Goal: Information Seeking & Learning: Find contact information

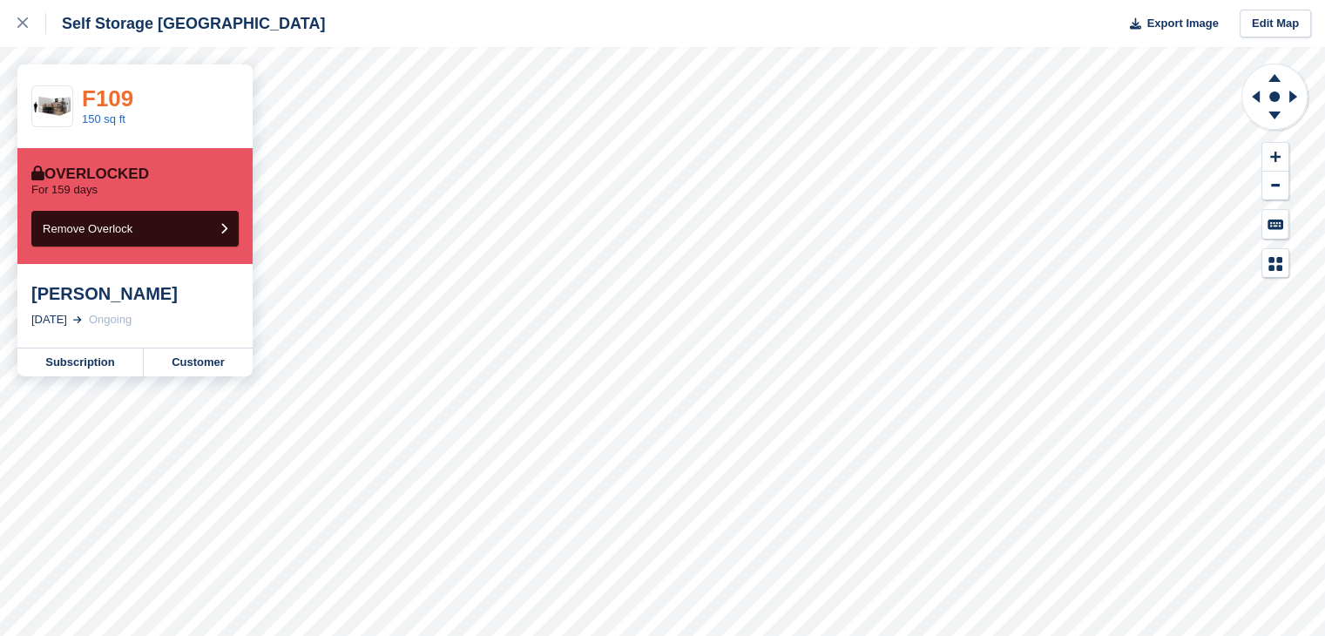
click at [109, 93] on link "F109" at bounding box center [107, 98] width 51 height 26
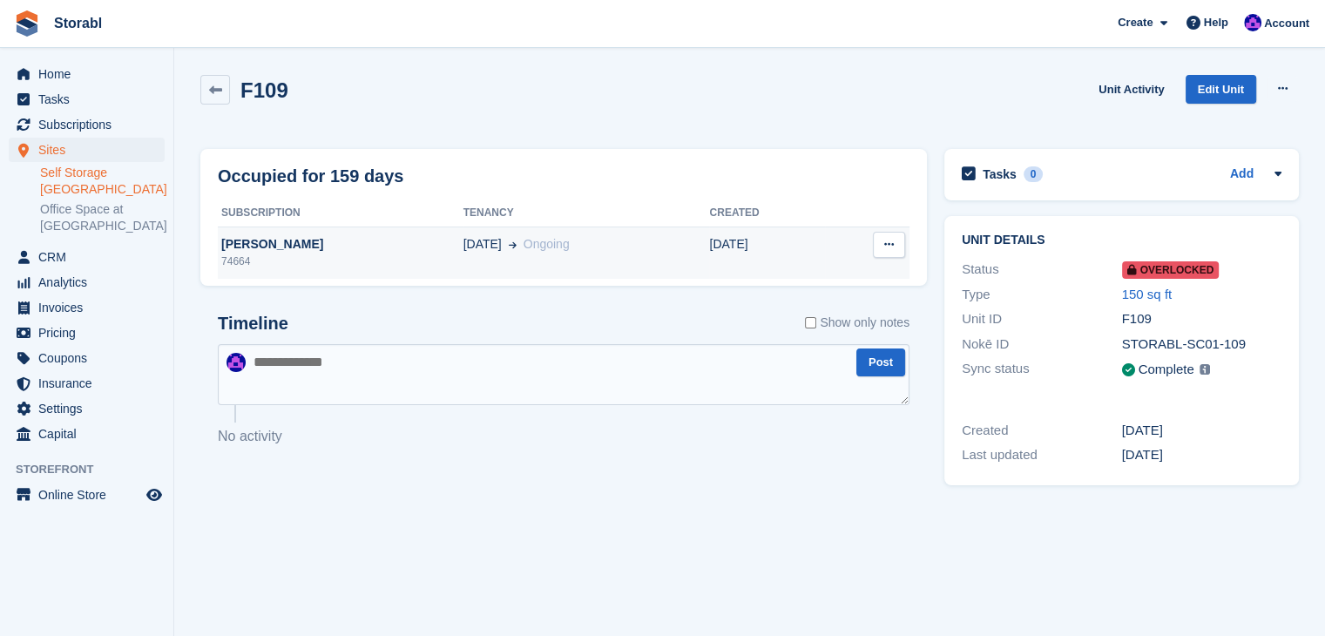
click at [420, 262] on div "74664" at bounding box center [341, 262] width 246 height 16
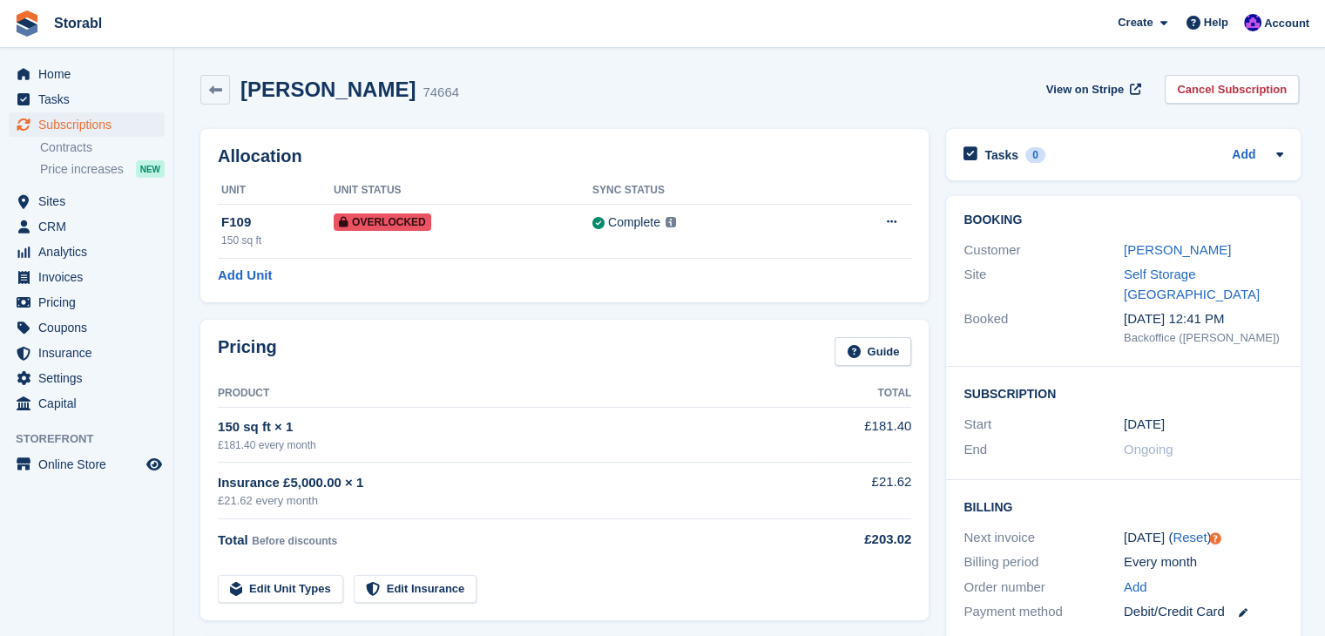
drag, startPoint x: 296, startPoint y: 84, endPoint x: 389, endPoint y: 92, distance: 92.8
click at [389, 92] on h2 "[PERSON_NAME]" at bounding box center [327, 90] width 175 height 24
click at [652, 87] on div "[PERSON_NAME] 74664 View on Stripe Cancel Subscription" at bounding box center [749, 90] width 1099 height 30
click at [1152, 245] on link "[PERSON_NAME]" at bounding box center [1177, 249] width 107 height 15
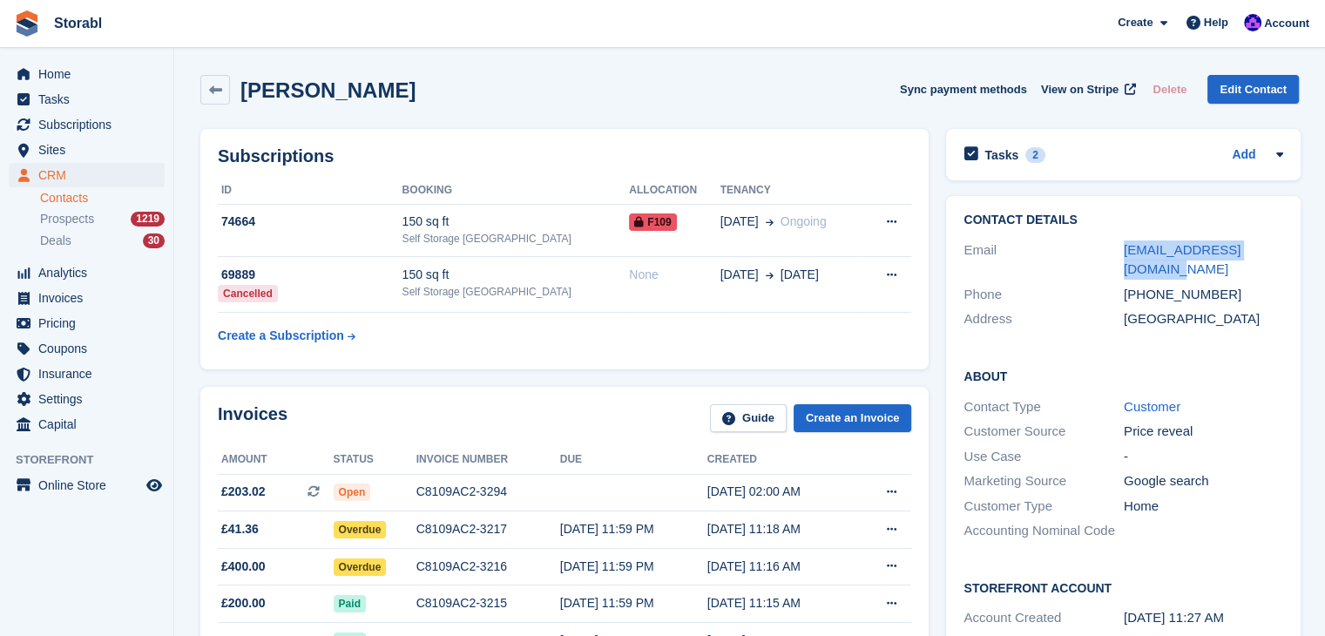
drag, startPoint x: 1288, startPoint y: 260, endPoint x: 1105, endPoint y: 254, distance: 183.1
click at [1105, 254] on div "Contact Details Email [EMAIL_ADDRESS][DOMAIN_NAME] Phone [PHONE_NUMBER] Address…" at bounding box center [1123, 272] width 355 height 153
click at [1115, 314] on div "Contact Details Email [EMAIL_ADDRESS][DOMAIN_NAME] Phone [PHONE_NUMBER] Address…" at bounding box center [1123, 272] width 355 height 153
drag, startPoint x: 1282, startPoint y: 255, endPoint x: 1110, endPoint y: 246, distance: 172.8
click at [1110, 246] on div "Contact Details Email [EMAIL_ADDRESS][DOMAIN_NAME] Phone [PHONE_NUMBER] Address…" at bounding box center [1123, 272] width 355 height 153
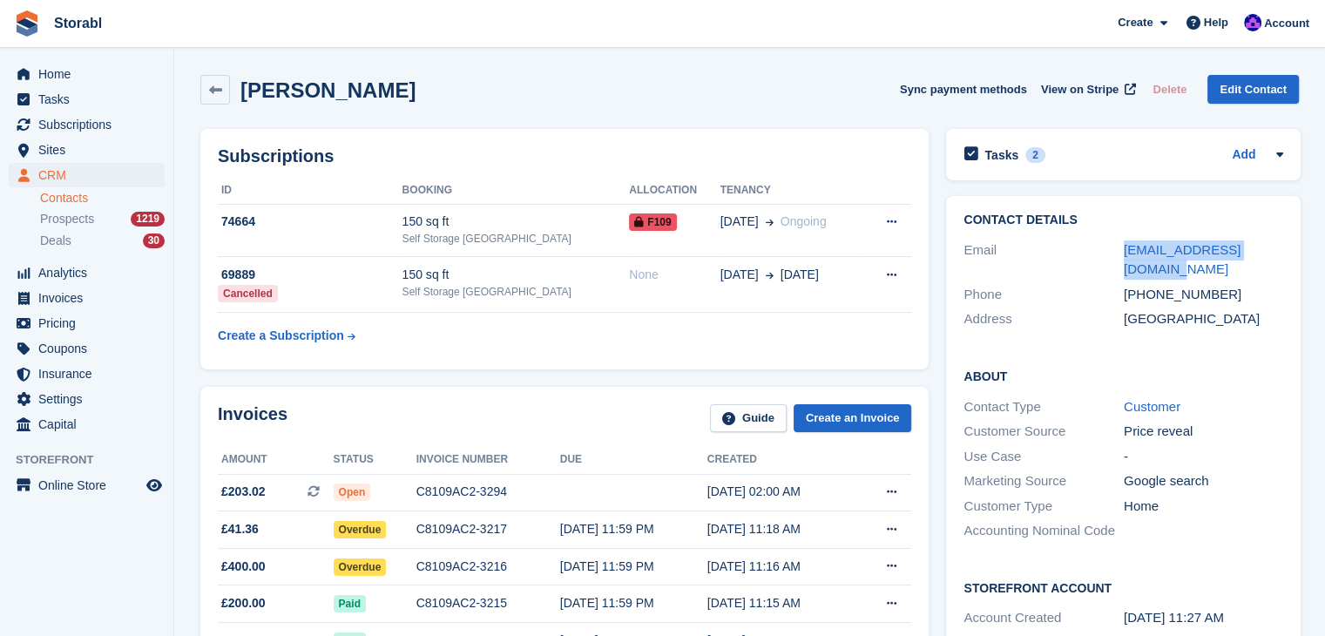
click at [1072, 238] on div "Email [EMAIL_ADDRESS][DOMAIN_NAME]" at bounding box center [1123, 260] width 320 height 44
drag, startPoint x: 1282, startPoint y: 247, endPoint x: 1077, endPoint y: 250, distance: 205.6
click at [1077, 250] on div "Contact Details Email [EMAIL_ADDRESS][DOMAIN_NAME] Phone [PHONE_NUMBER] Address…" at bounding box center [1123, 272] width 355 height 153
click at [347, 362] on div "Subscriptions ID Booking Allocation Tenancy 74664 150 sq ft Self Storage [GEOGR…" at bounding box center [564, 249] width 728 height 240
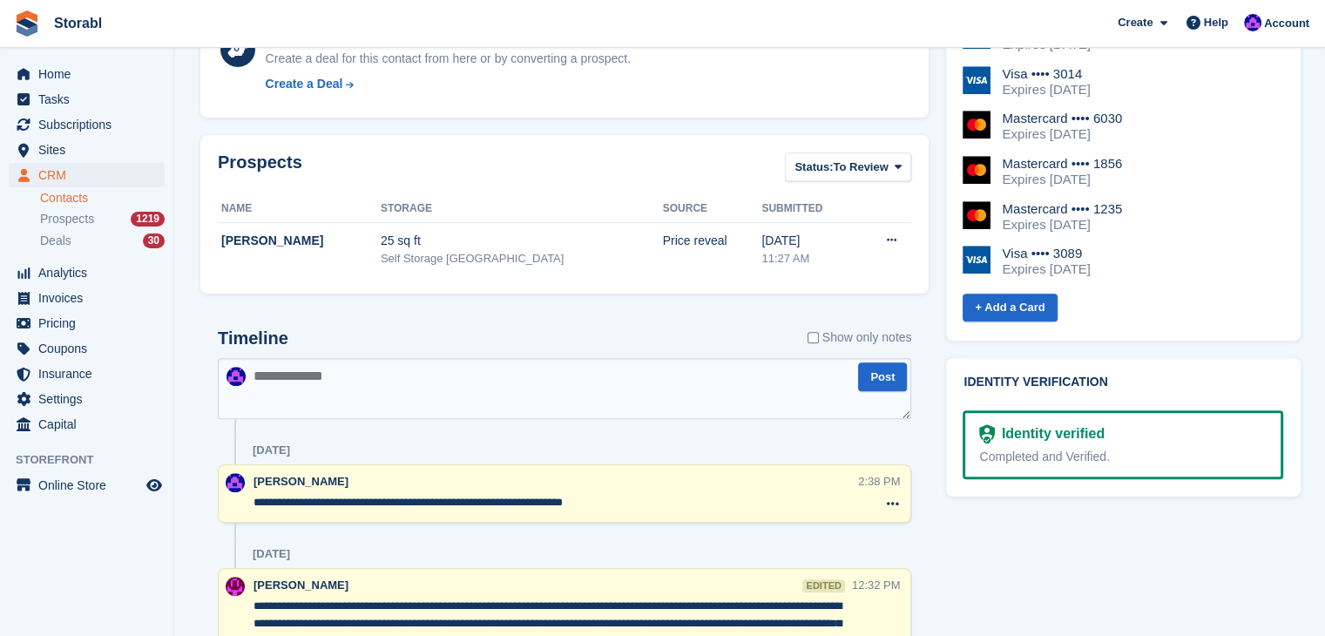
scroll to position [784, 0]
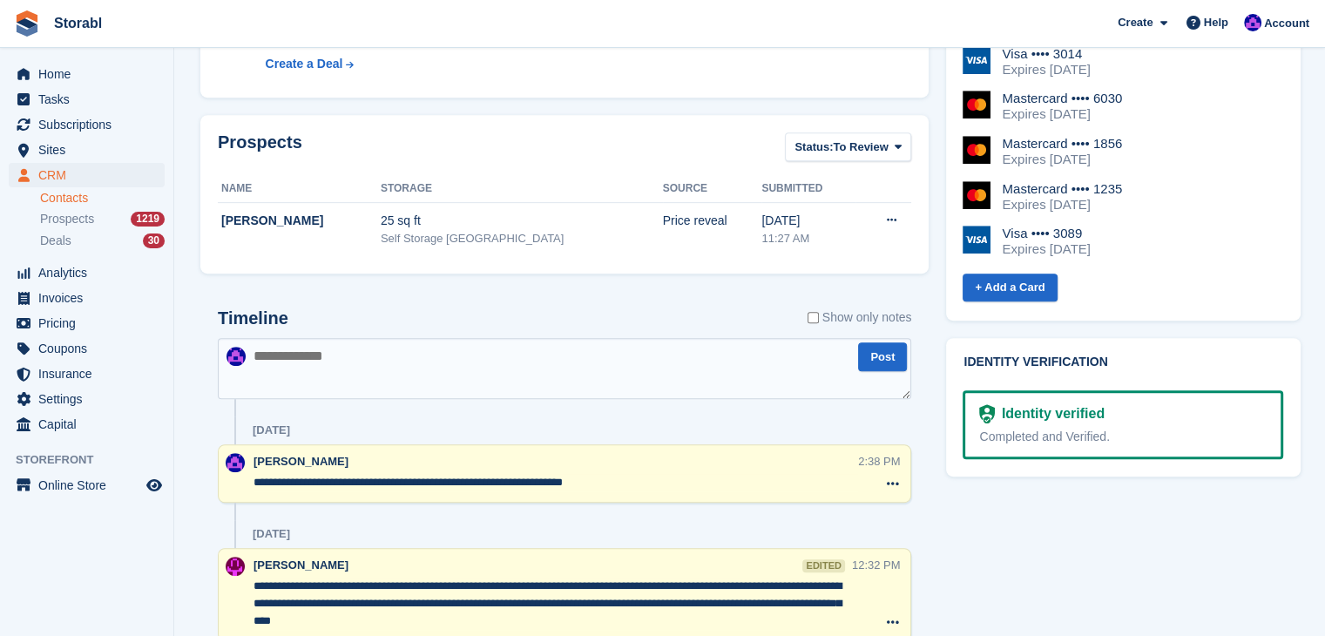
click at [358, 383] on textarea at bounding box center [564, 368] width 693 height 61
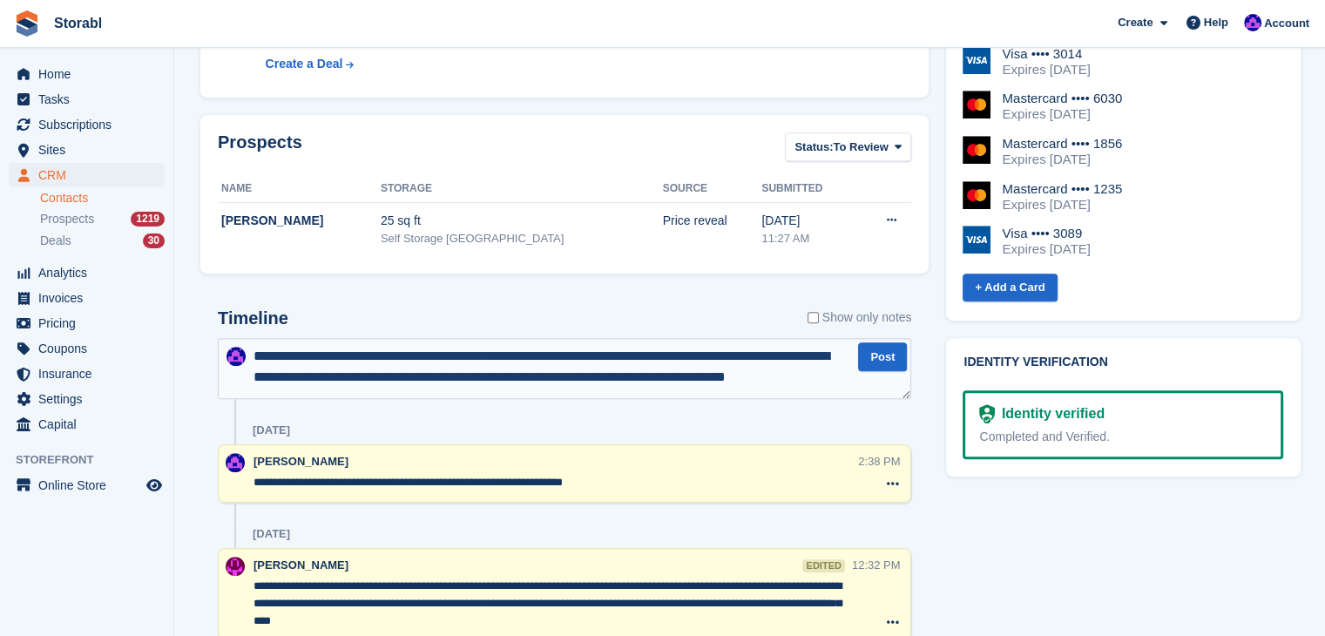
scroll to position [10, 0]
drag, startPoint x: 587, startPoint y: 621, endPoint x: 569, endPoint y: 601, distance: 27.1
click at [587, 621] on textarea "**********" at bounding box center [553, 604] width 598 height 52
click at [418, 383] on textarea "**********" at bounding box center [564, 368] width 692 height 61
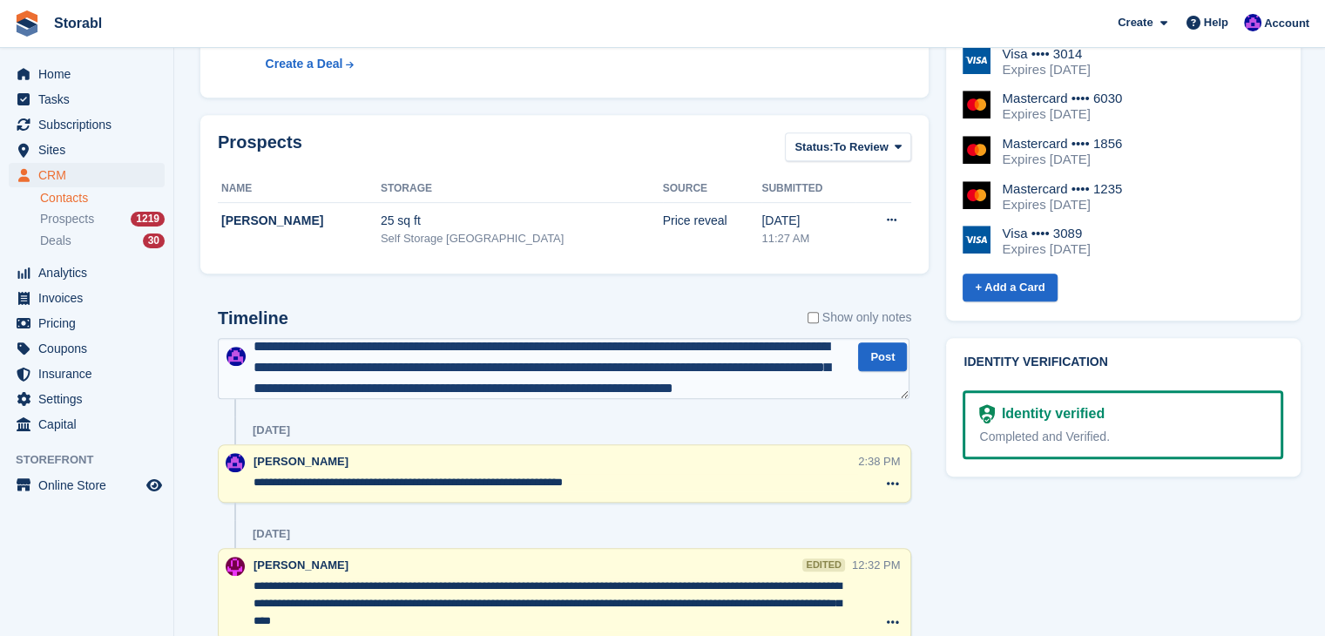
scroll to position [30, 0]
type textarea "**********"
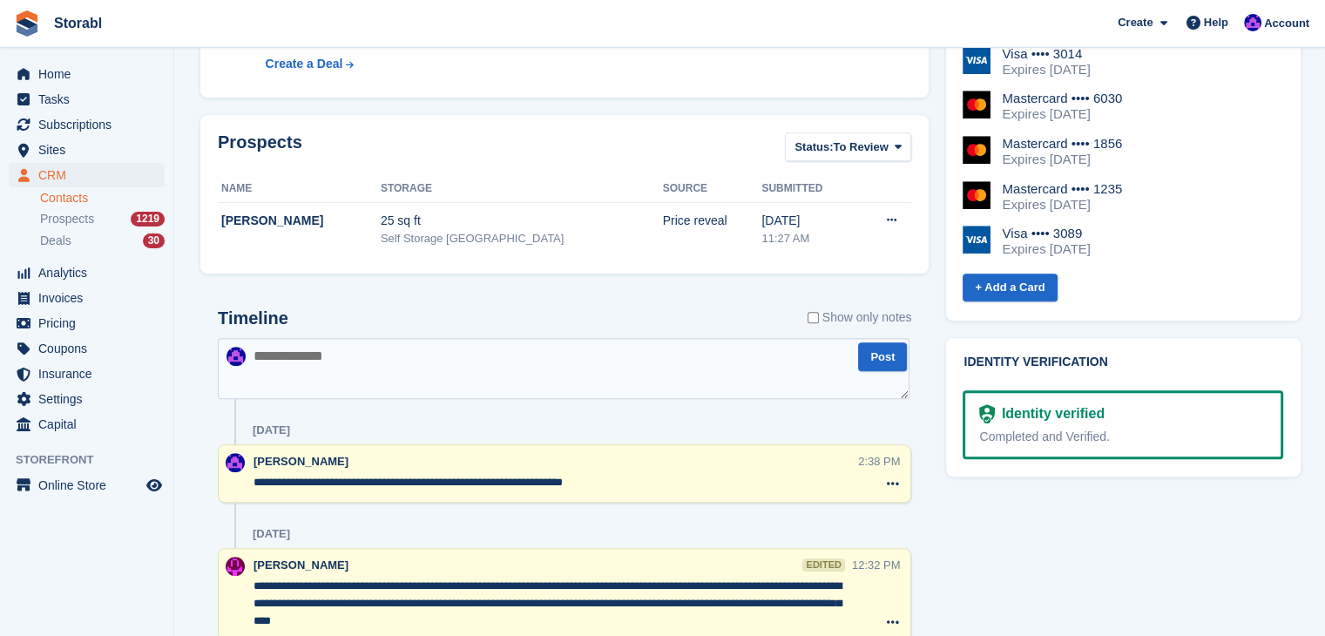
scroll to position [0, 0]
